Goal: Find specific page/section: Find specific page/section

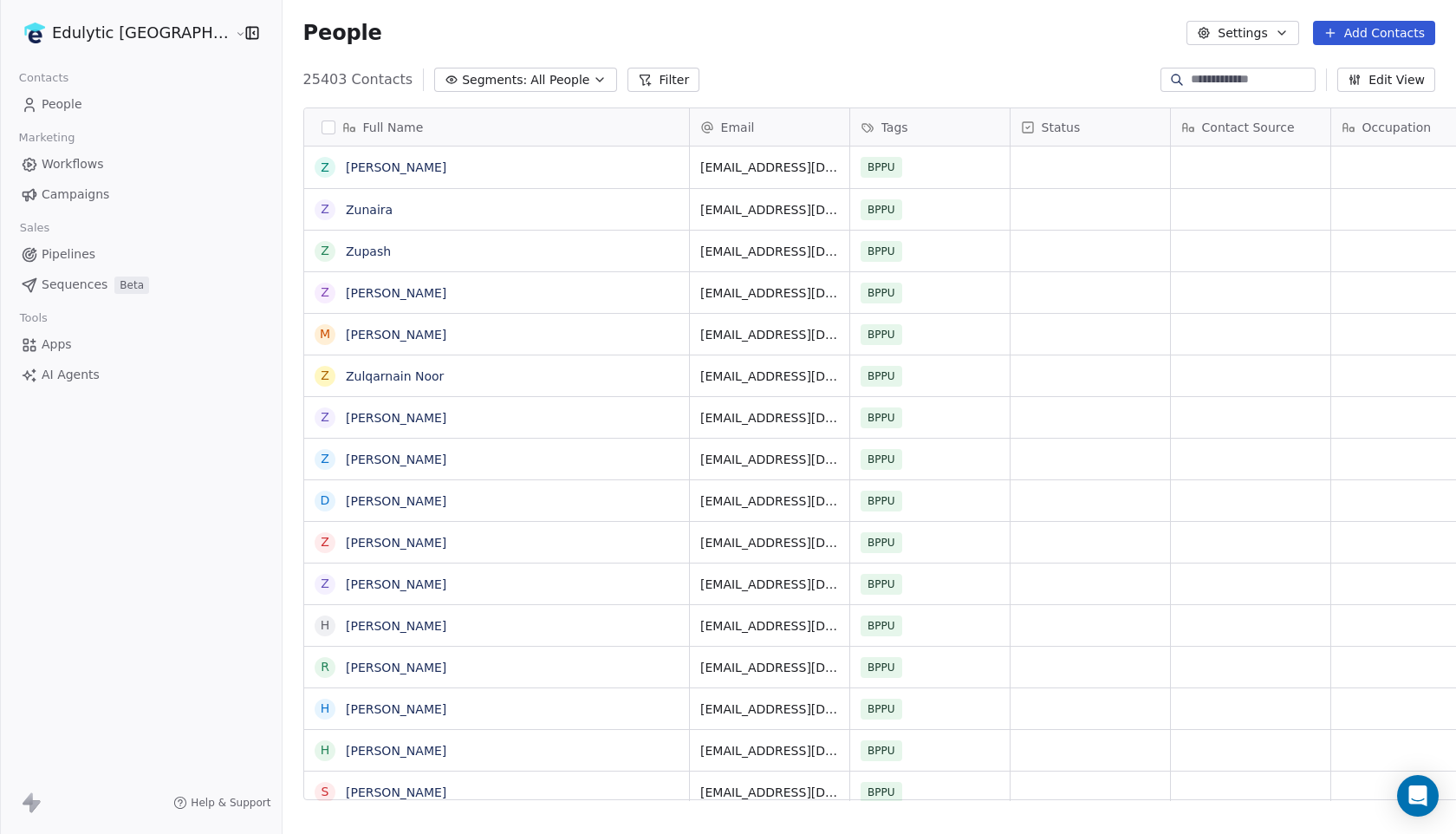
scroll to position [734, 1222]
click at [75, 193] on span "Campaigns" at bounding box center [76, 194] width 68 height 18
